Goal: Task Accomplishment & Management: Complete application form

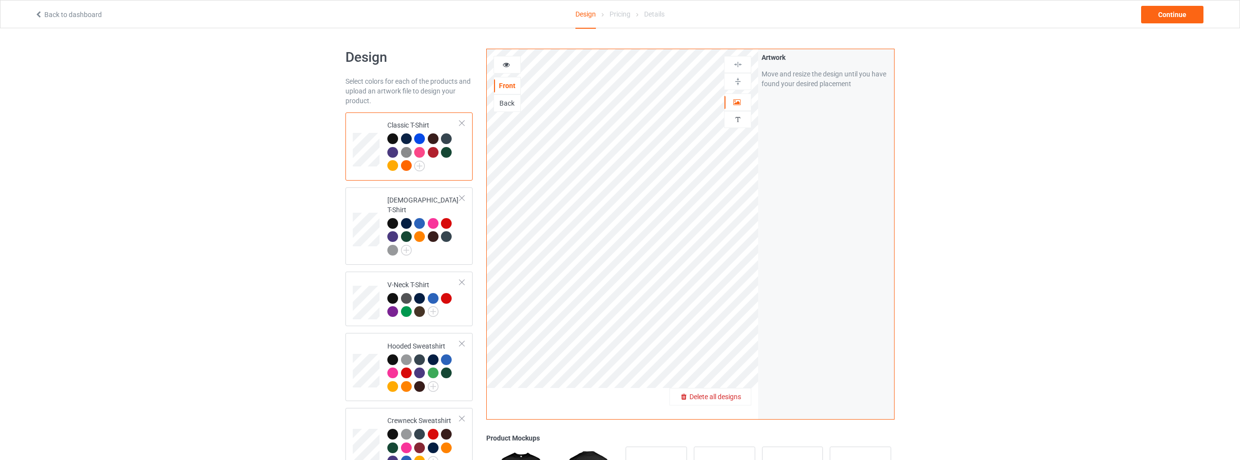
click at [743, 398] on div "Delete all designs" at bounding box center [710, 397] width 81 height 10
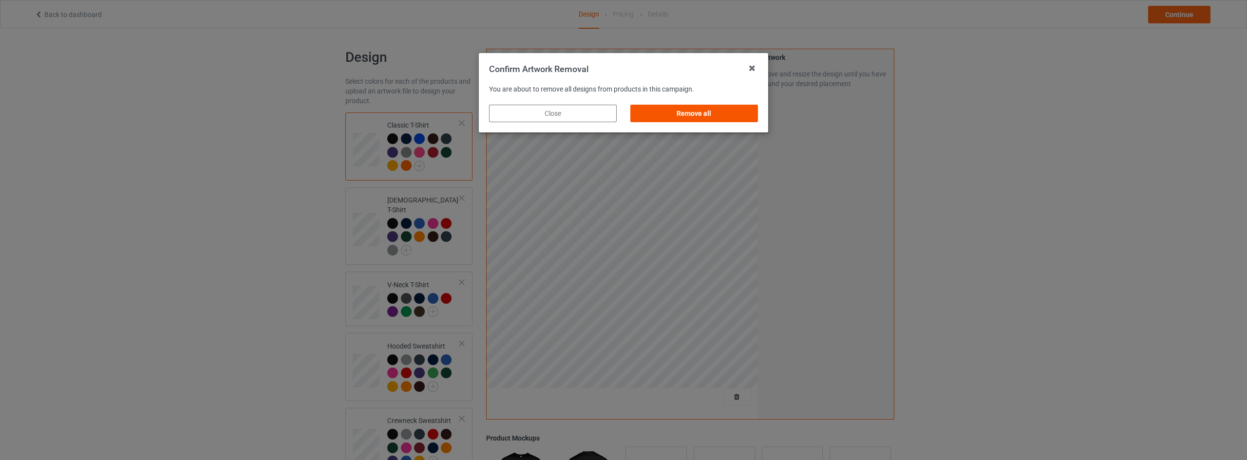
click at [720, 113] on div "Remove all" at bounding box center [694, 114] width 128 height 18
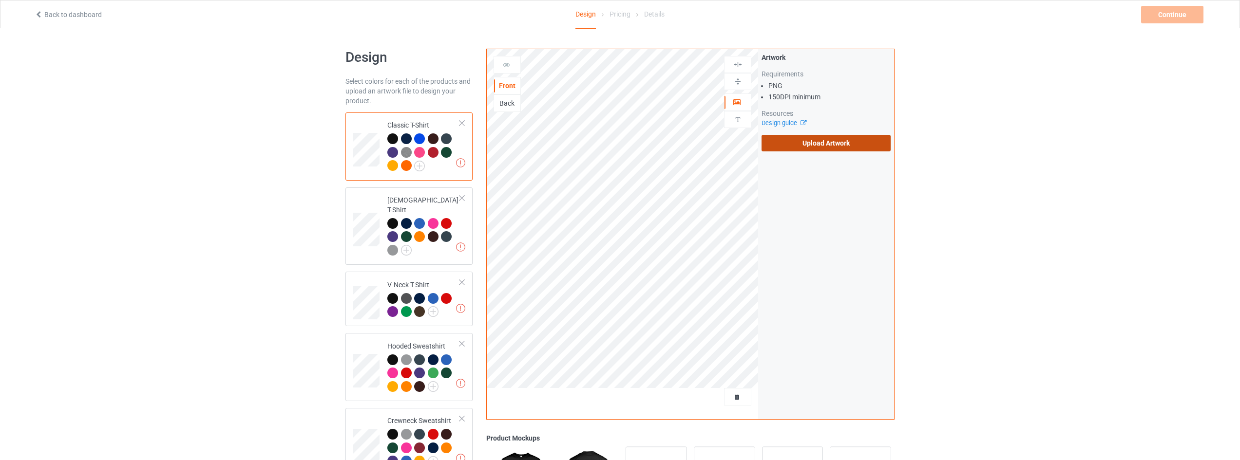
click at [812, 145] on label "Upload Artwork" at bounding box center [825, 143] width 129 height 17
click at [0, 0] on input "Upload Artwork" at bounding box center [0, 0] width 0 height 0
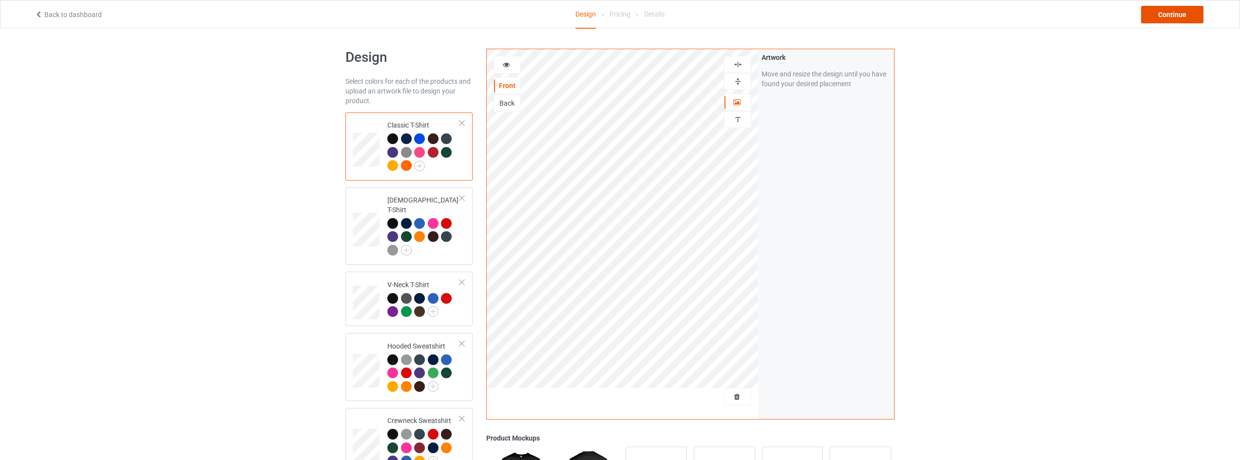
click at [1159, 19] on div "Continue" at bounding box center [1172, 15] width 62 height 18
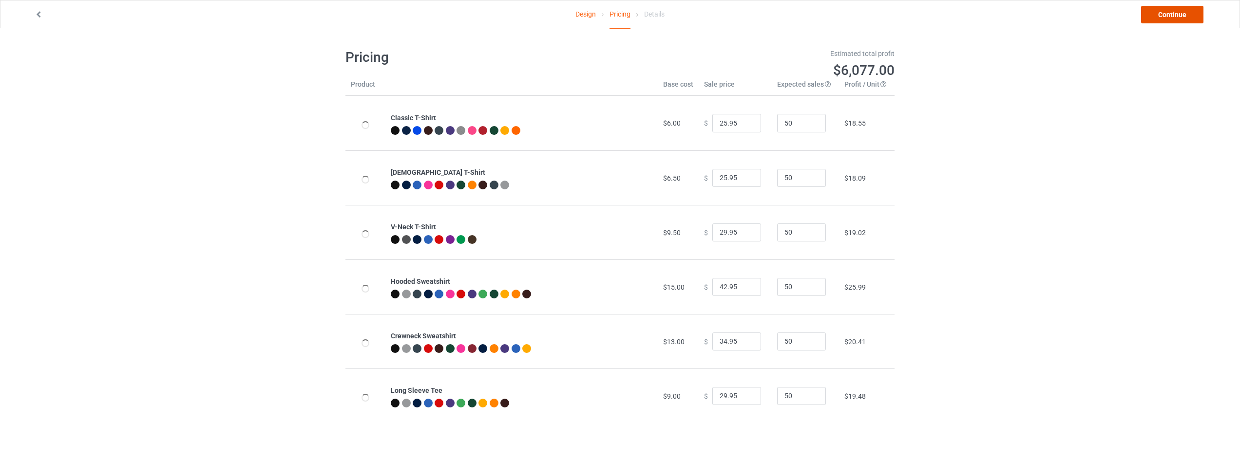
click at [1167, 15] on link "Continue" at bounding box center [1172, 15] width 62 height 18
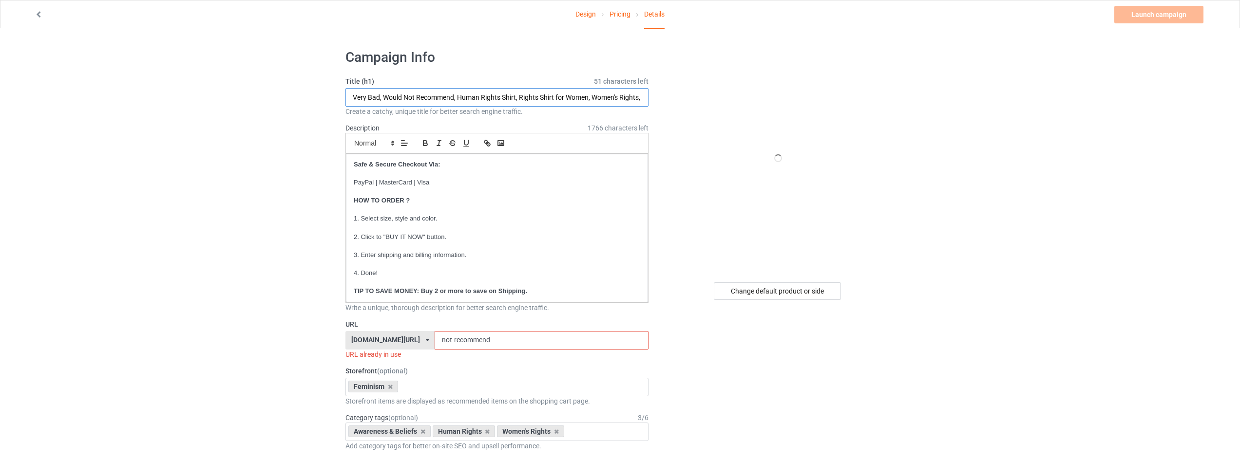
drag, startPoint x: 453, startPoint y: 95, endPoint x: 245, endPoint y: 95, distance: 208.5
click at [453, 94] on input "Gilmore Ghouls Where You Haunt, Human Rights Shirt, Rights Shirt for Women, Wom…" at bounding box center [496, 97] width 303 height 19
type input "Gilmore Ghouls Where You Haunt I Will Follow, Human Rights Shirt, Rights Shirt …"
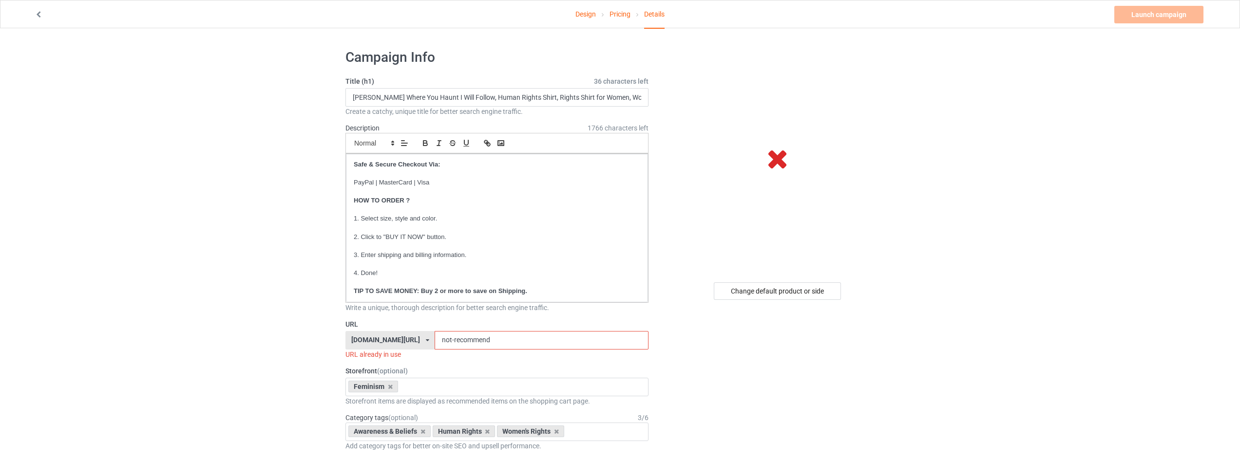
drag, startPoint x: 515, startPoint y: 342, endPoint x: 332, endPoint y: 343, distance: 183.6
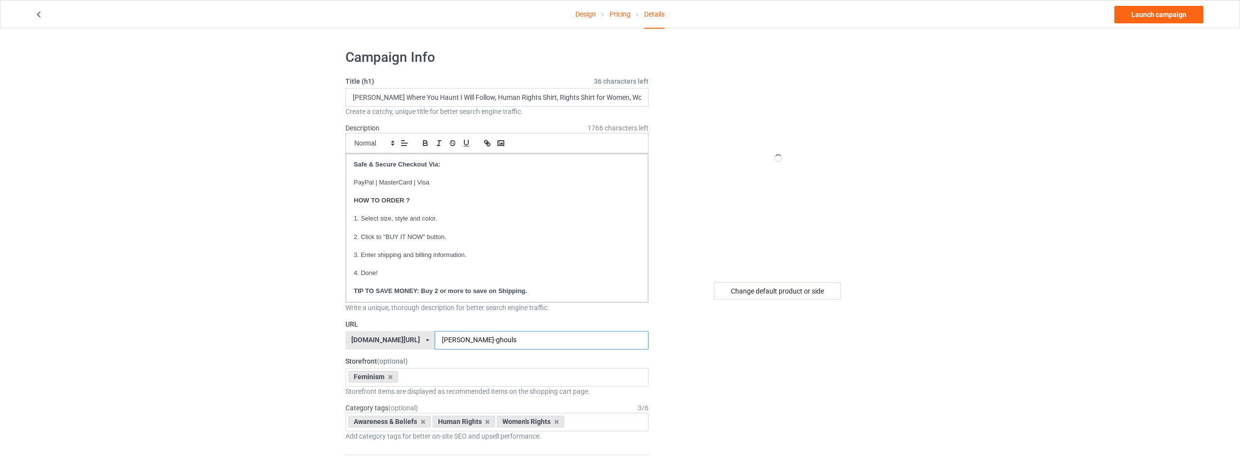
type input "gilmore-ghouls"
click at [586, 13] on link "Design" at bounding box center [585, 13] width 20 height 27
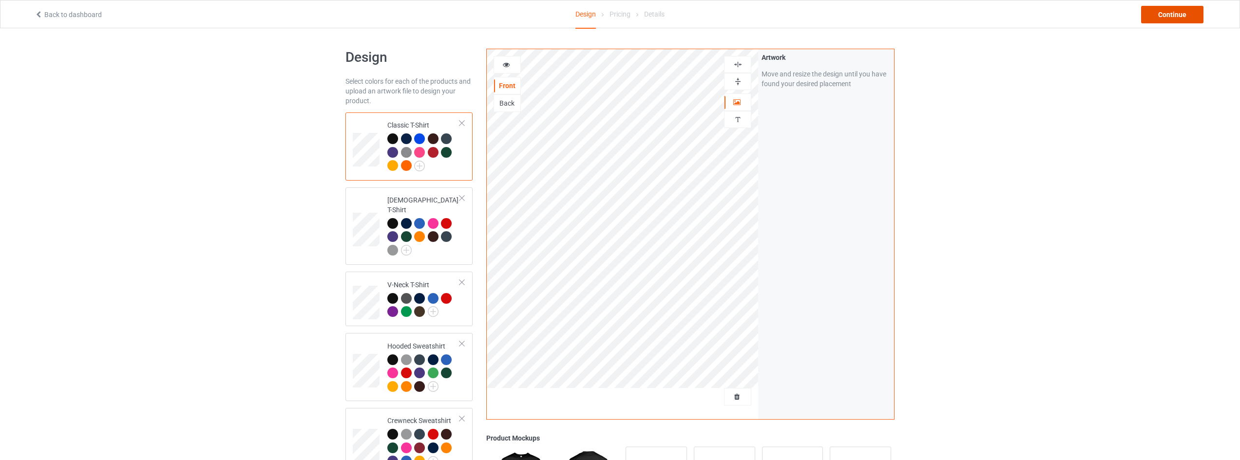
click at [1177, 12] on div "Continue" at bounding box center [1172, 15] width 62 height 18
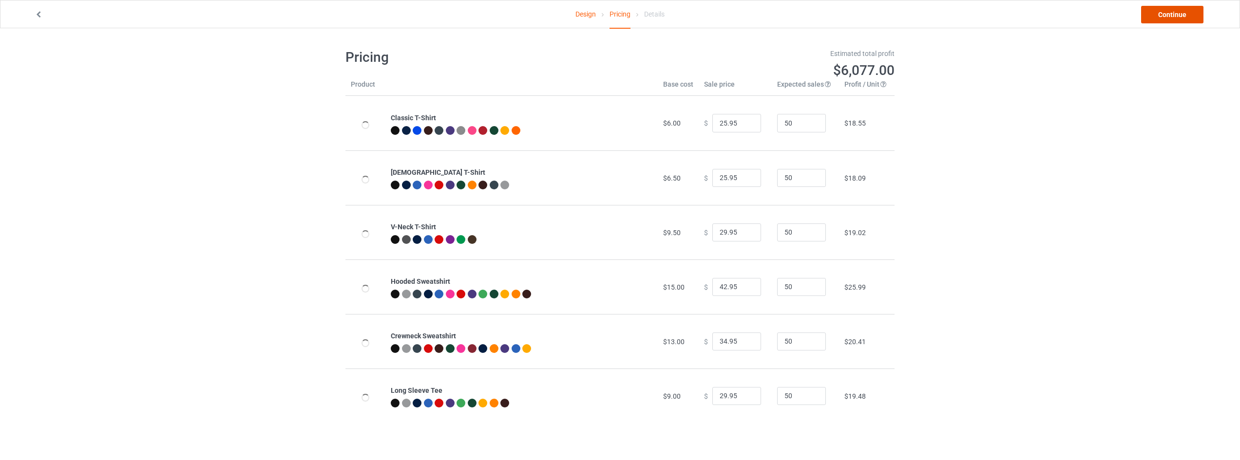
click at [1177, 14] on link "Continue" at bounding box center [1172, 15] width 62 height 18
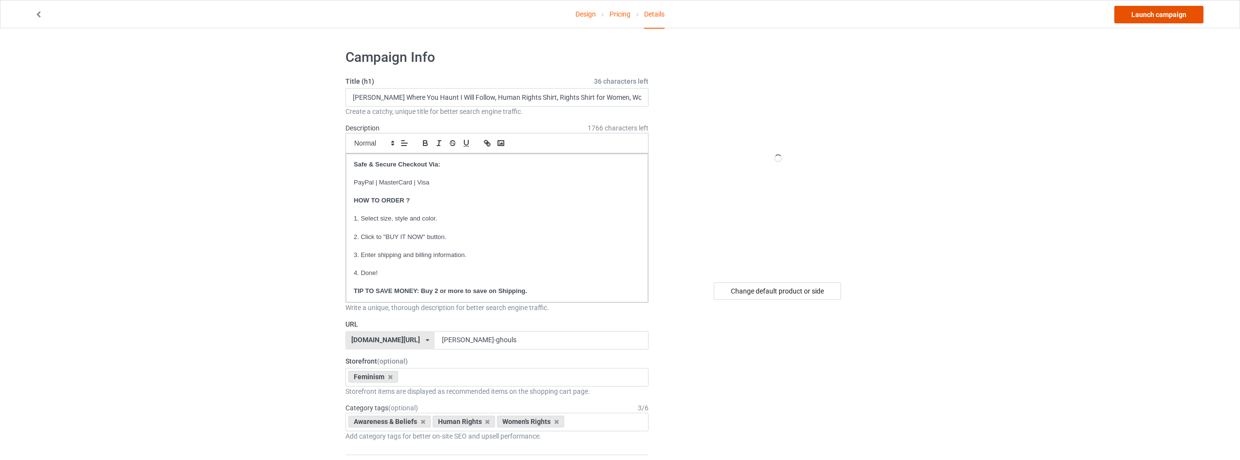
click at [1174, 17] on link "Launch campaign" at bounding box center [1158, 15] width 89 height 18
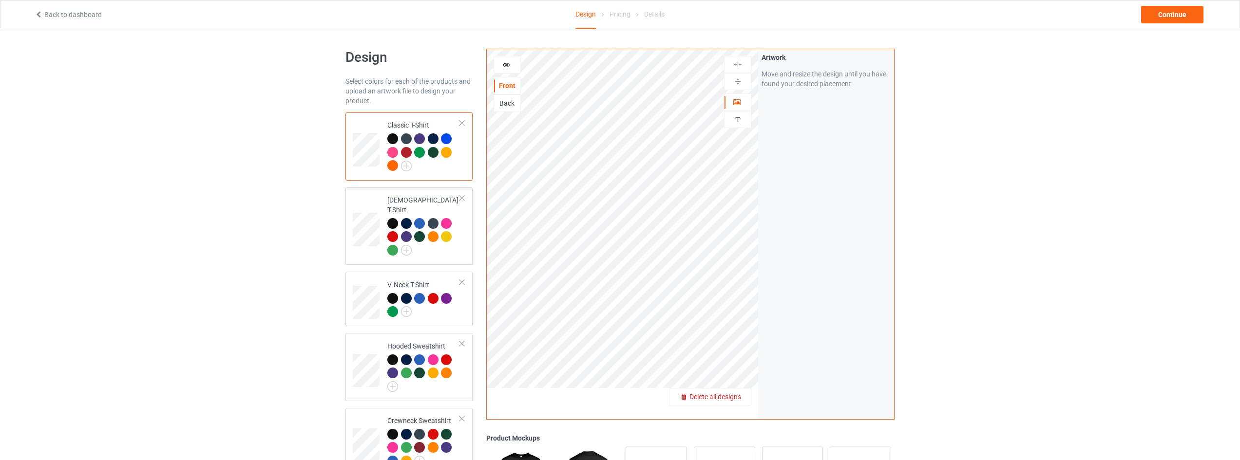
click at [733, 396] on span "Delete all designs" at bounding box center [715, 397] width 52 height 8
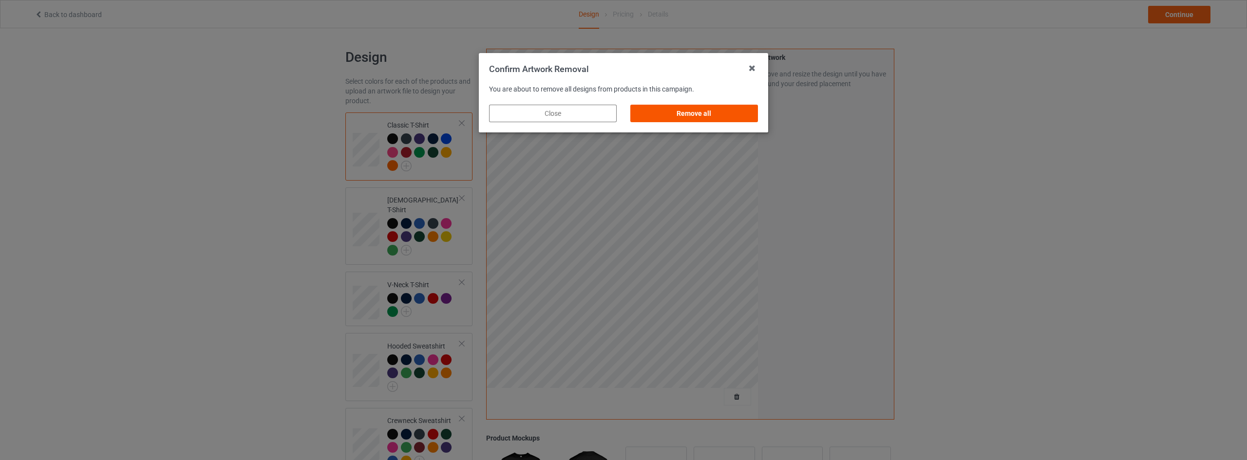
click at [706, 110] on div "Remove all" at bounding box center [694, 114] width 128 height 18
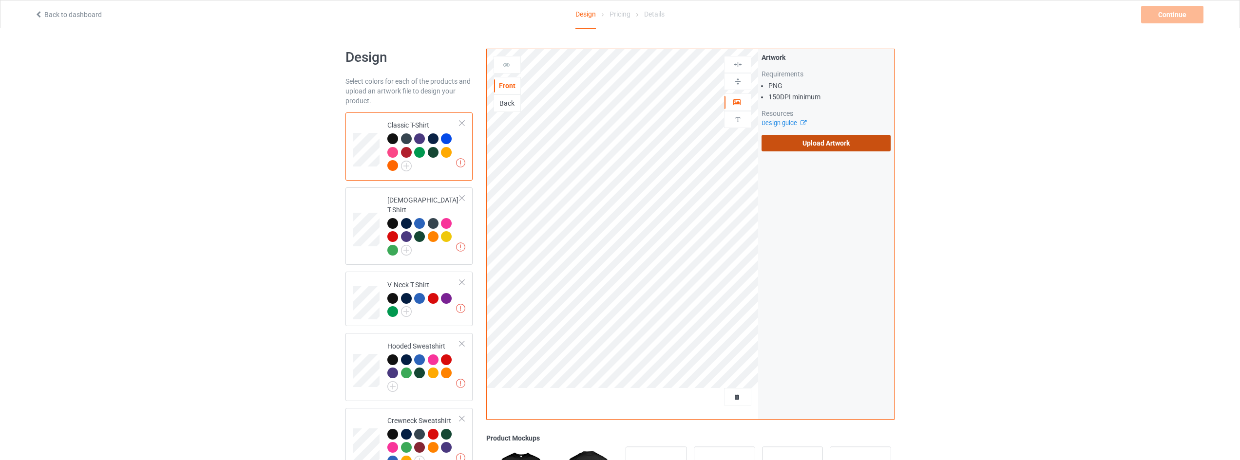
click at [826, 145] on label "Upload Artwork" at bounding box center [825, 143] width 129 height 17
click at [0, 0] on input "Upload Artwork" at bounding box center [0, 0] width 0 height 0
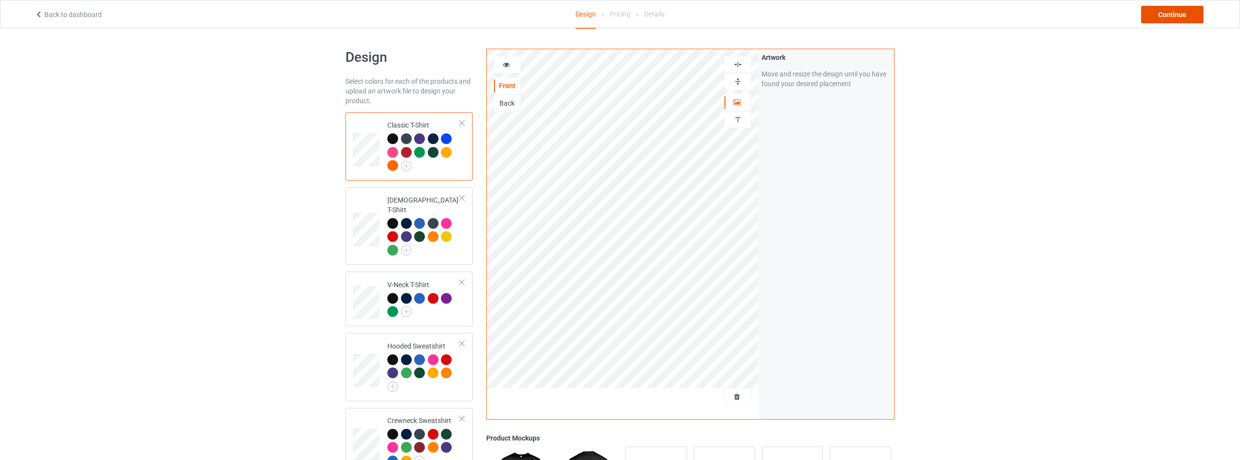
click at [1170, 19] on div "Continue" at bounding box center [1172, 15] width 62 height 18
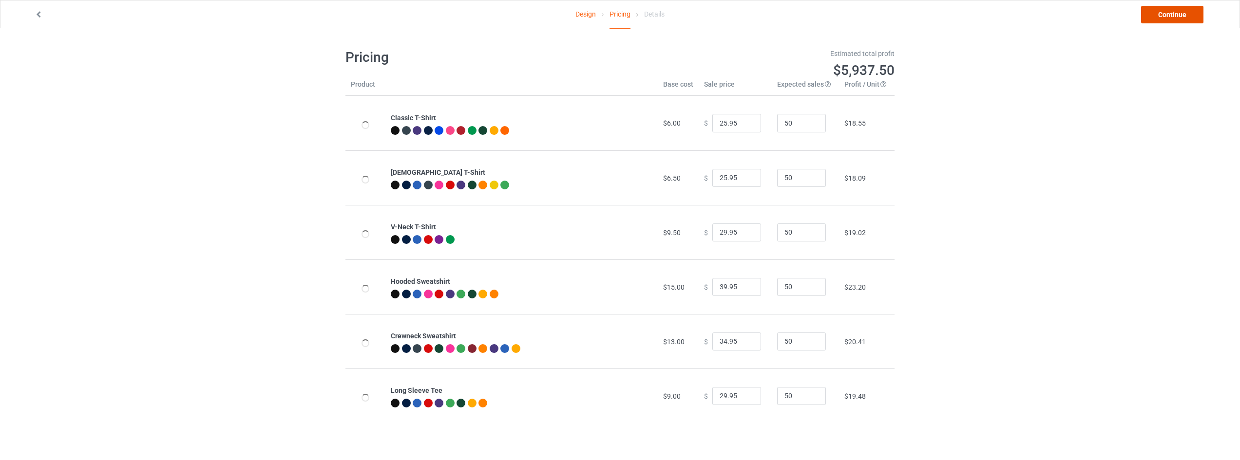
click at [1170, 19] on link "Continue" at bounding box center [1172, 15] width 62 height 18
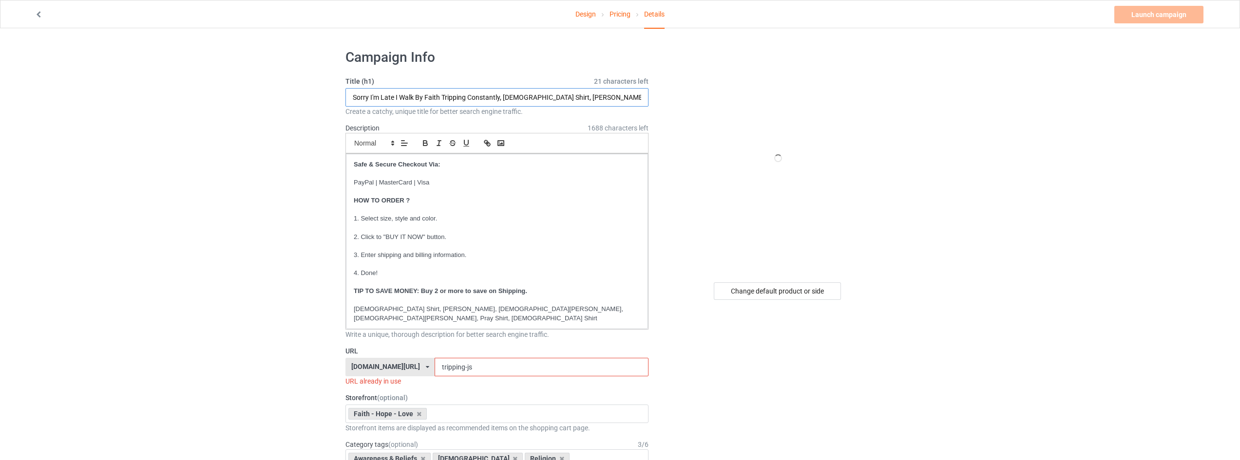
drag, startPoint x: 500, startPoint y: 97, endPoint x: 373, endPoint y: 92, distance: 127.2
type input "I Love [PERSON_NAME], [PERSON_NAME] Loves You, [DEMOGRAPHIC_DATA] Shirt, [PERSO…"
click at [468, 358] on input "tripping-js" at bounding box center [540, 367] width 213 height 19
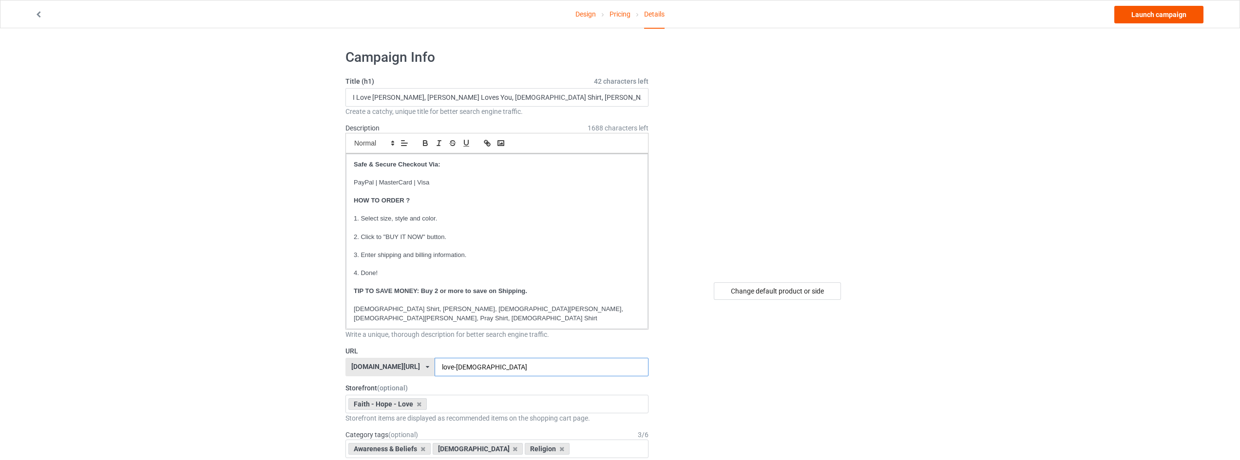
type input "love-[DEMOGRAPHIC_DATA]"
click at [1160, 15] on link "Launch campaign" at bounding box center [1158, 15] width 89 height 18
